Goal: Communication & Community: Ask a question

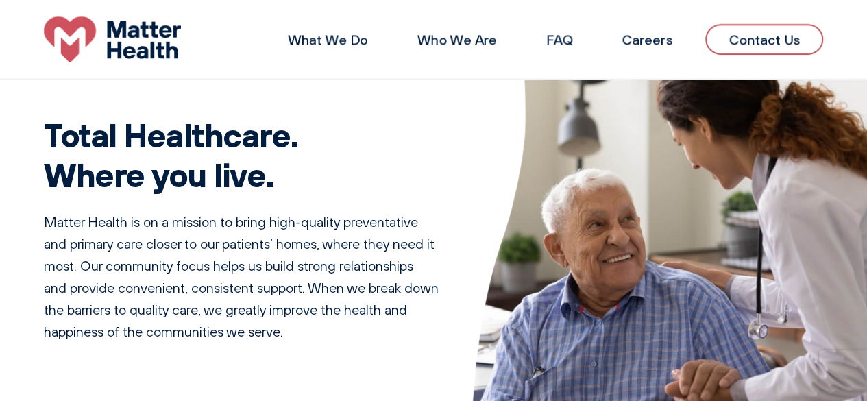
drag, startPoint x: 772, startPoint y: 32, endPoint x: 769, endPoint y: 47, distance: 15.3
click at [772, 32] on link "Contact Us" at bounding box center [764, 39] width 118 height 31
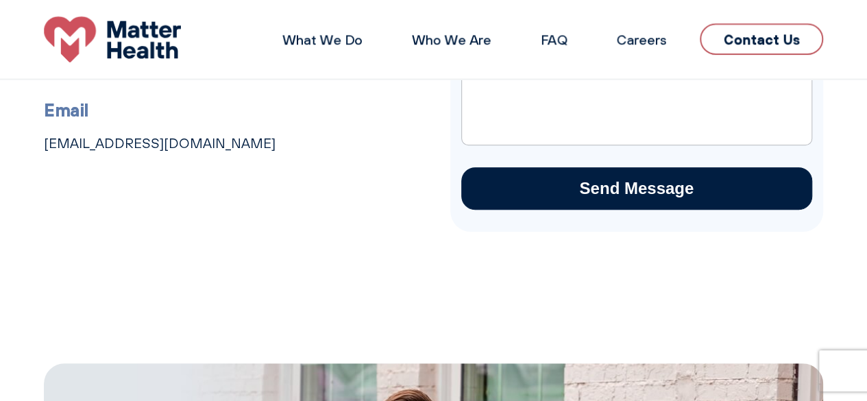
scroll to position [69, 0]
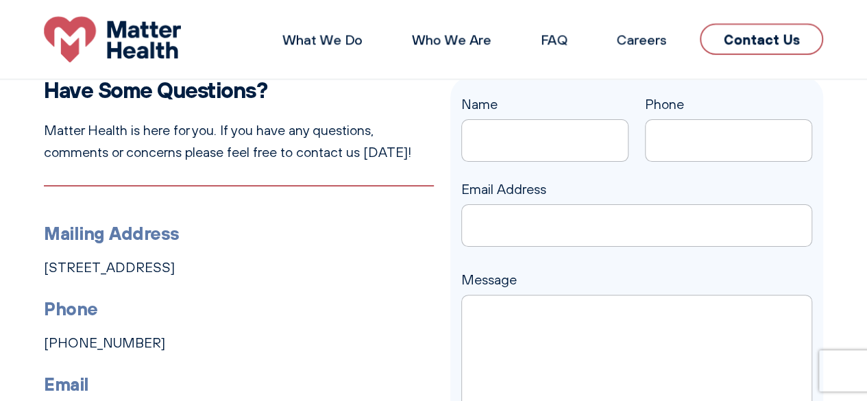
drag, startPoint x: 462, startPoint y: 132, endPoint x: 475, endPoint y: 149, distance: 21.0
click at [462, 132] on input "Name" at bounding box center [544, 140] width 167 height 43
type input "[PERSON_NAME]"
type input "7134894735"
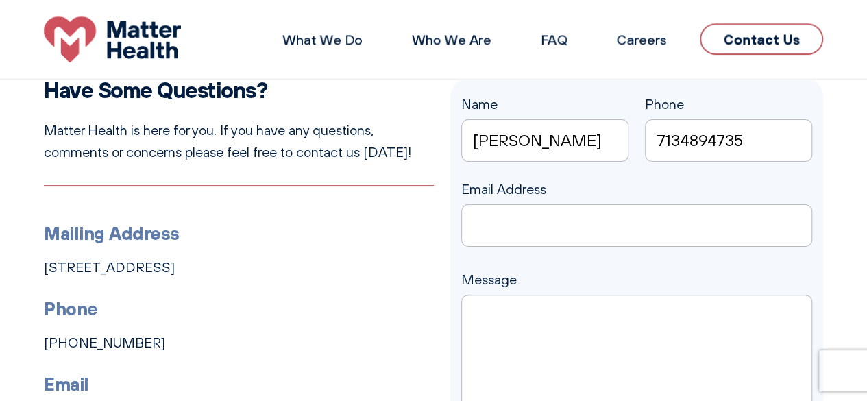
type input "[PERSON_NAME][EMAIL_ADDRESS][DOMAIN_NAME]"
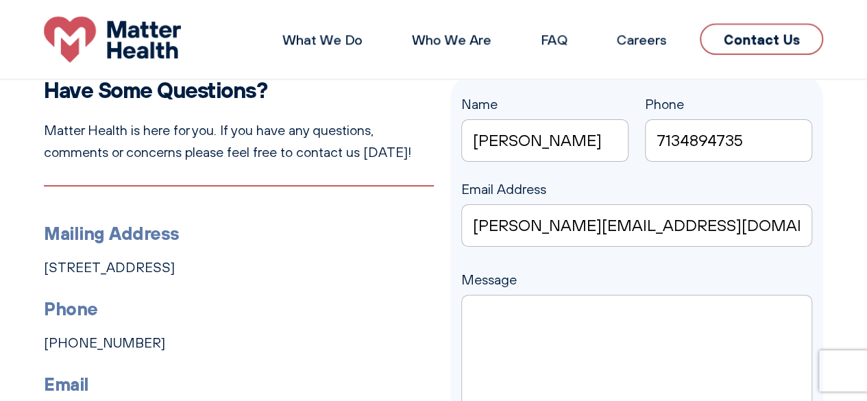
scroll to position [274, 0]
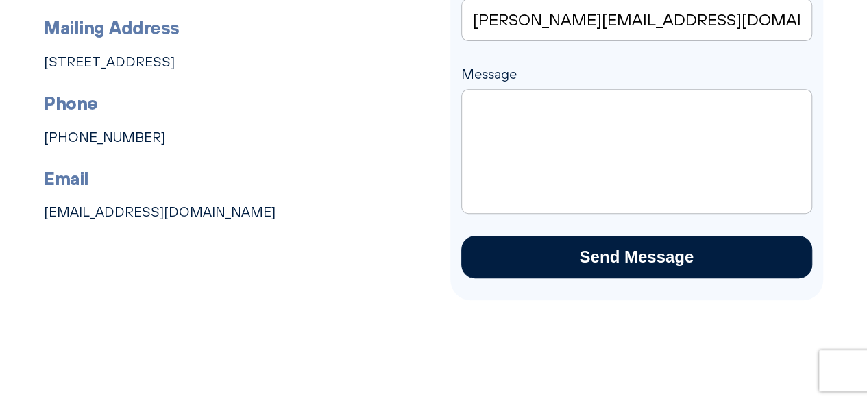
click at [550, 198] on textarea "Message" at bounding box center [637, 151] width 352 height 125
click at [547, 34] on input "[PERSON_NAME][EMAIL_ADDRESS][DOMAIN_NAME]" at bounding box center [637, 20] width 352 height 43
type input "[PERSON_NAME][EMAIL_ADDRESS][DOMAIN_NAME]"
type input "[PERSON_NAME]"
type input "7134894735"
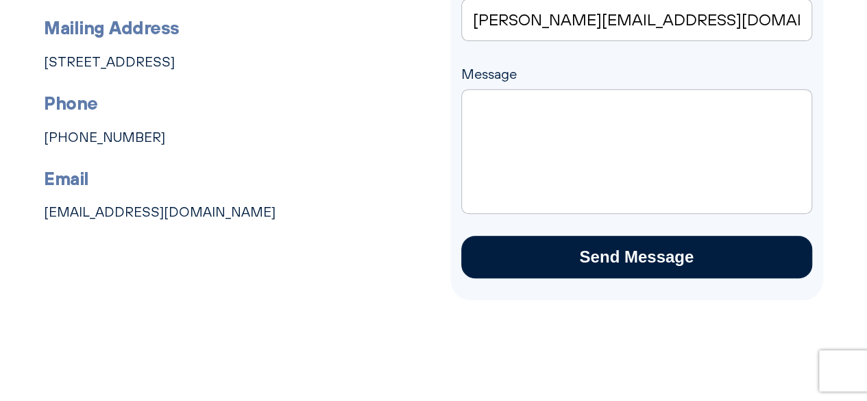
click at [553, 123] on textarea "Message" at bounding box center [637, 151] width 352 height 125
paste textarea "Good afternoon, Need help with insurance credentialing or LLC registration? At …"
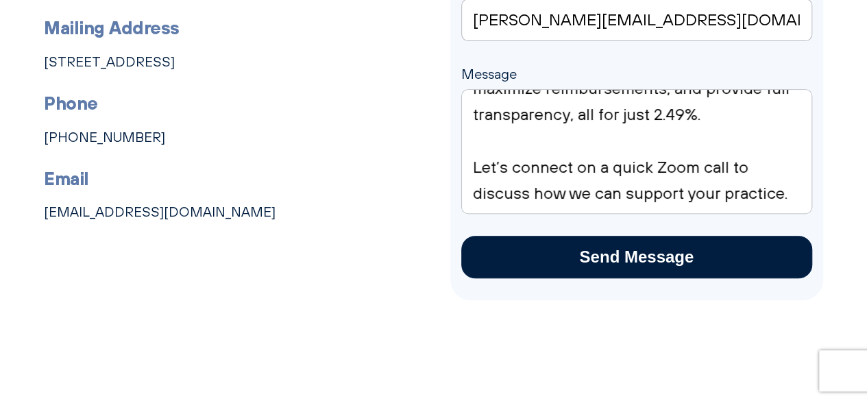
scroll to position [0, 0]
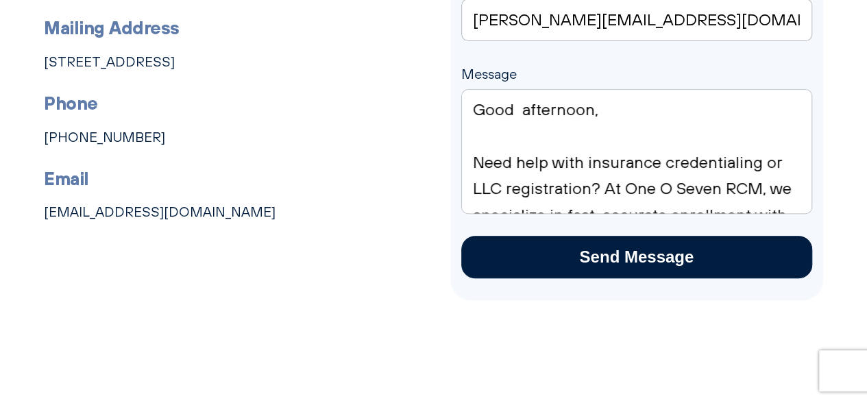
type textarea "Good afternoon, Need help with insurance credentialing or LLC registration? At …"
click at [544, 257] on input "Send Message" at bounding box center [637, 257] width 352 height 43
click at [510, 239] on input "Send Message" at bounding box center [637, 257] width 352 height 43
